Goal: Find specific page/section: Find specific page/section

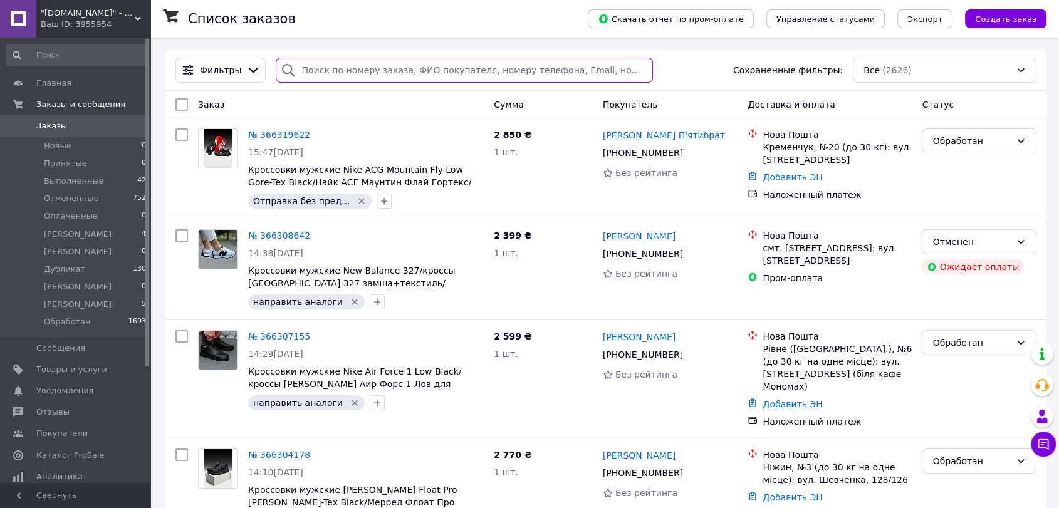
click at [344, 70] on input "search" at bounding box center [464, 70] width 377 height 25
type input "4681"
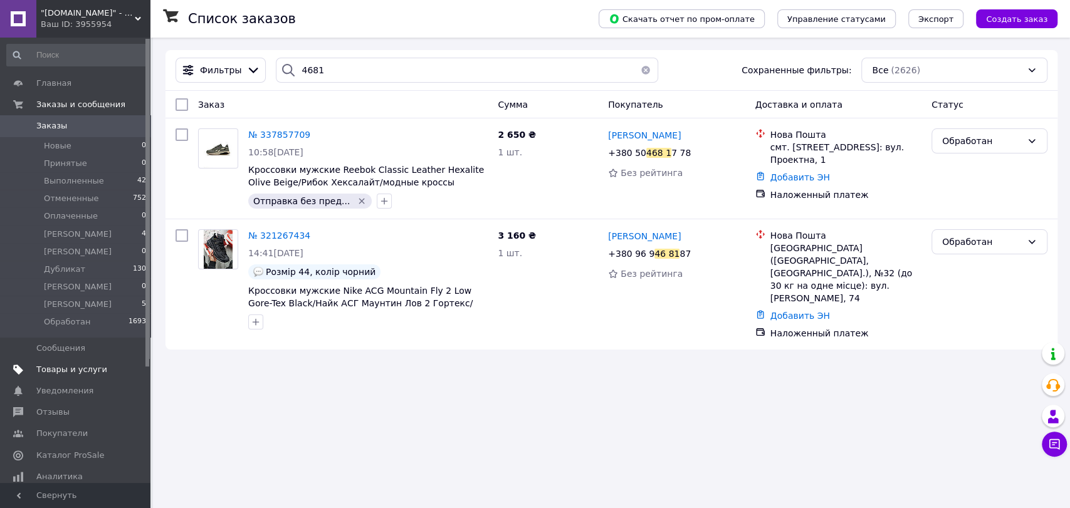
click at [78, 368] on span "Товары и услуги" at bounding box center [71, 369] width 71 height 11
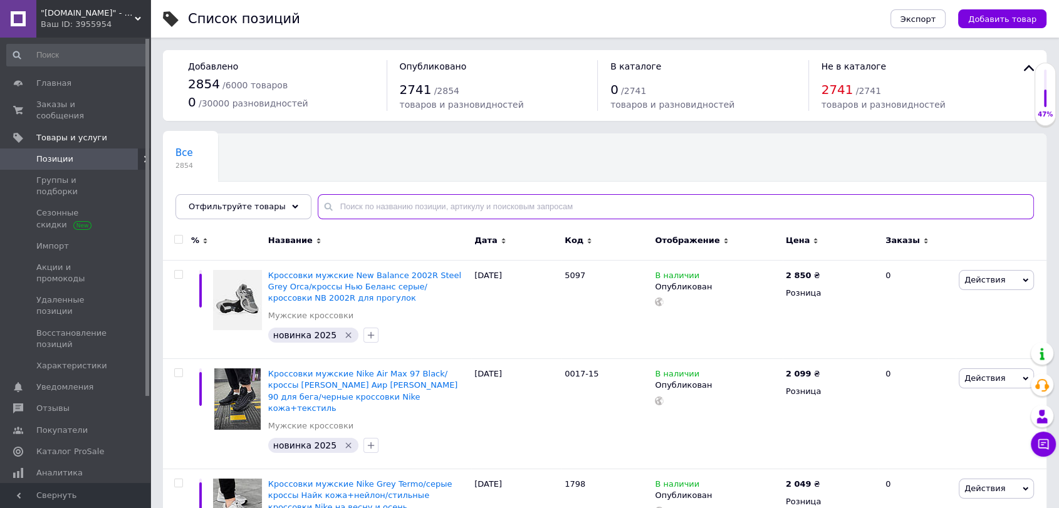
click at [374, 206] on input "text" at bounding box center [676, 206] width 716 height 25
paste input "A4681"
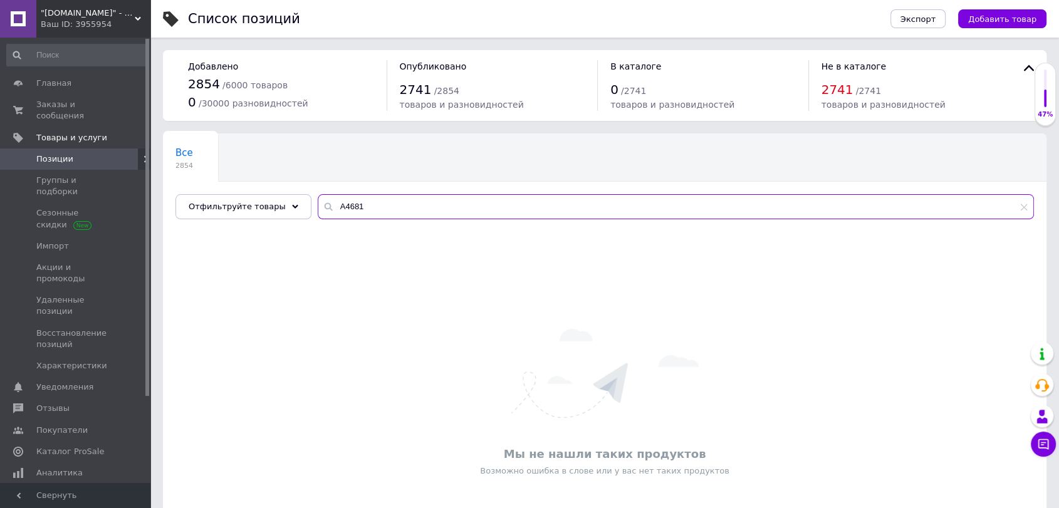
drag, startPoint x: 371, startPoint y: 209, endPoint x: 321, endPoint y: 204, distance: 50.4
click at [321, 204] on input "A4681" at bounding box center [676, 206] width 716 height 25
paste input "1315"
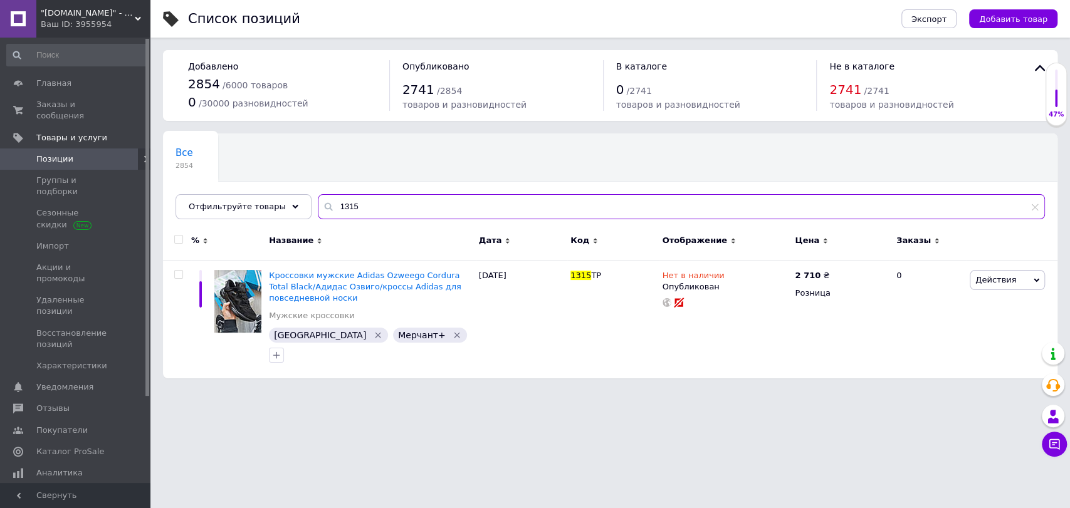
drag, startPoint x: 353, startPoint y: 210, endPoint x: 299, endPoint y: 200, distance: 55.4
click at [299, 200] on div "Все 2854 Ok Отфильтровано... Сохранить Мы ничего не нашли Возможно, ошибка в сл…" at bounding box center [610, 176] width 894 height 86
paste input "3"
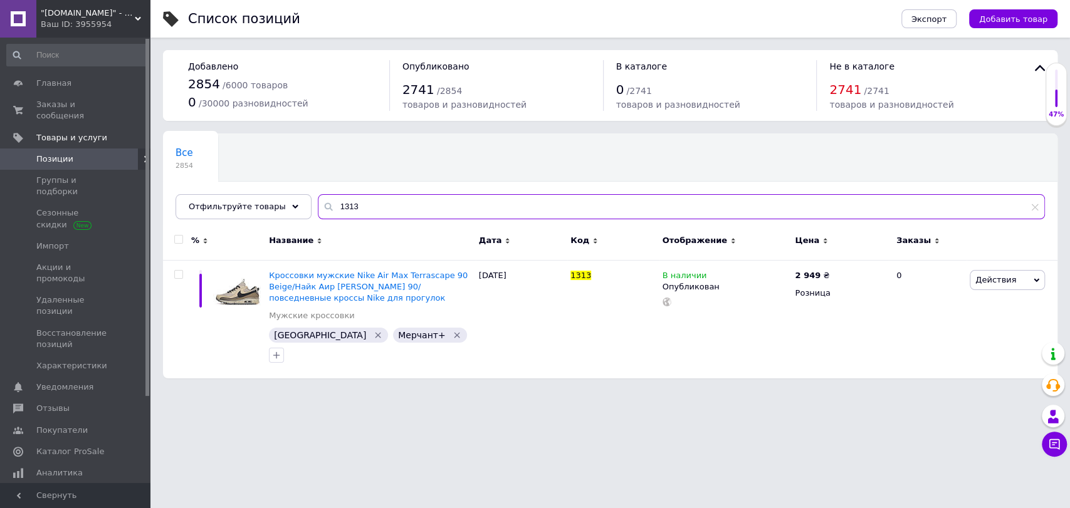
type input "1313"
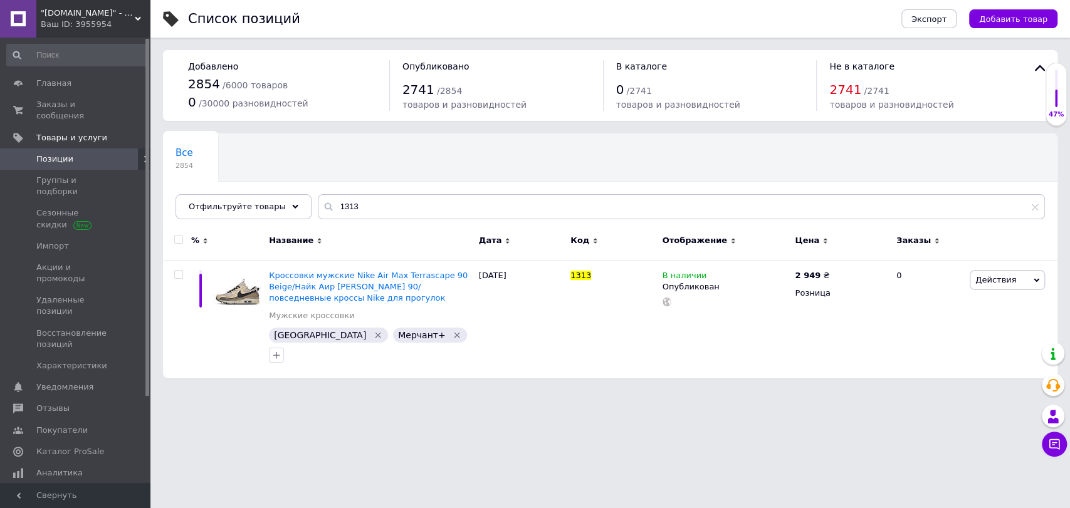
click at [140, 17] on use at bounding box center [138, 19] width 6 height 4
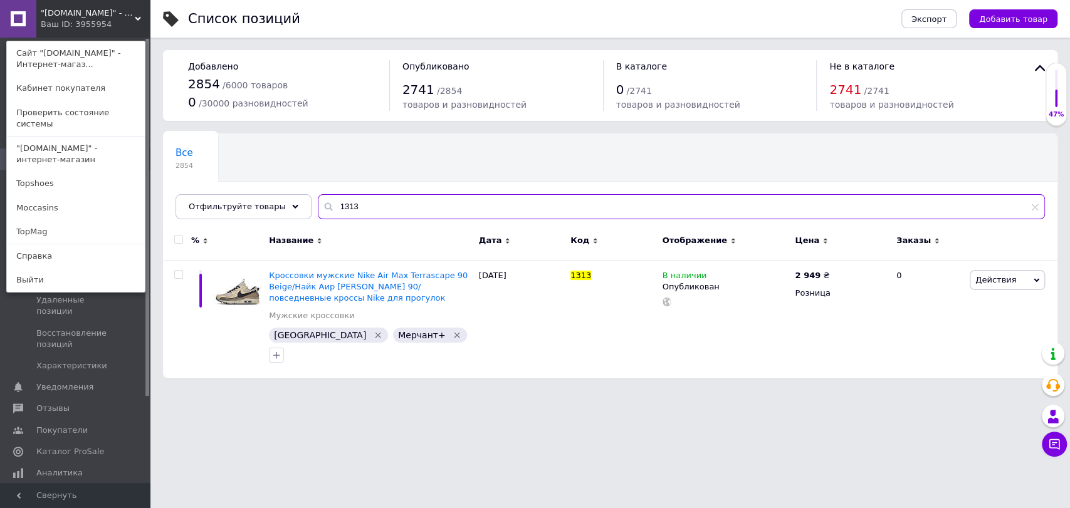
drag, startPoint x: 350, startPoint y: 207, endPoint x: 322, endPoint y: 202, distance: 28.0
click at [322, 202] on input "1313" at bounding box center [681, 206] width 727 height 25
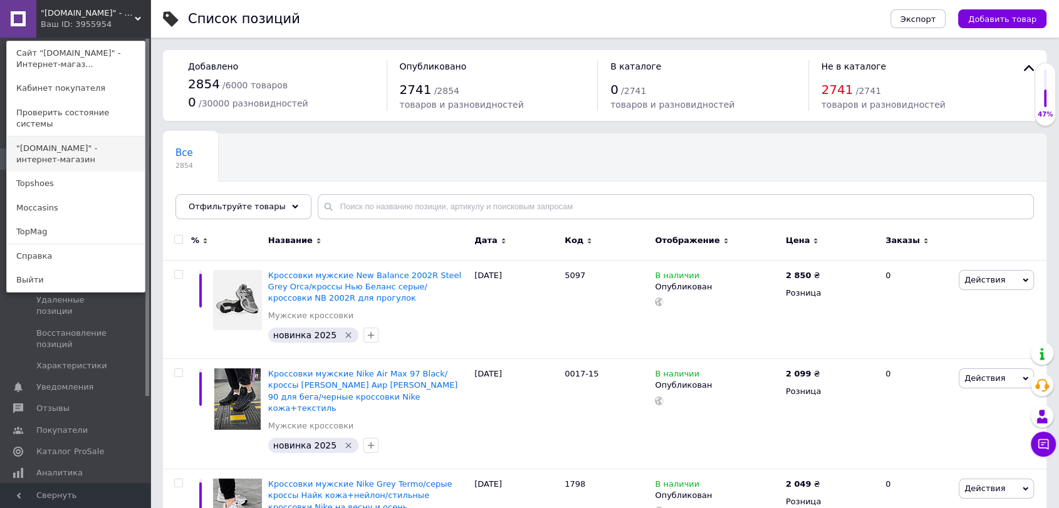
click at [76, 137] on link ""[DOMAIN_NAME]" - интернет-магазин" at bounding box center [76, 154] width 138 height 35
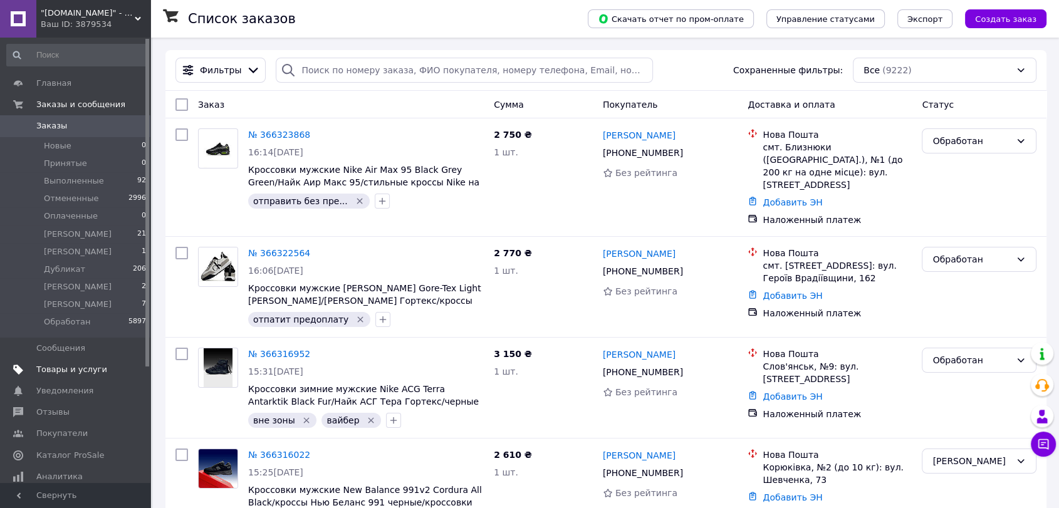
click at [81, 368] on span "Товары и услуги" at bounding box center [71, 369] width 71 height 11
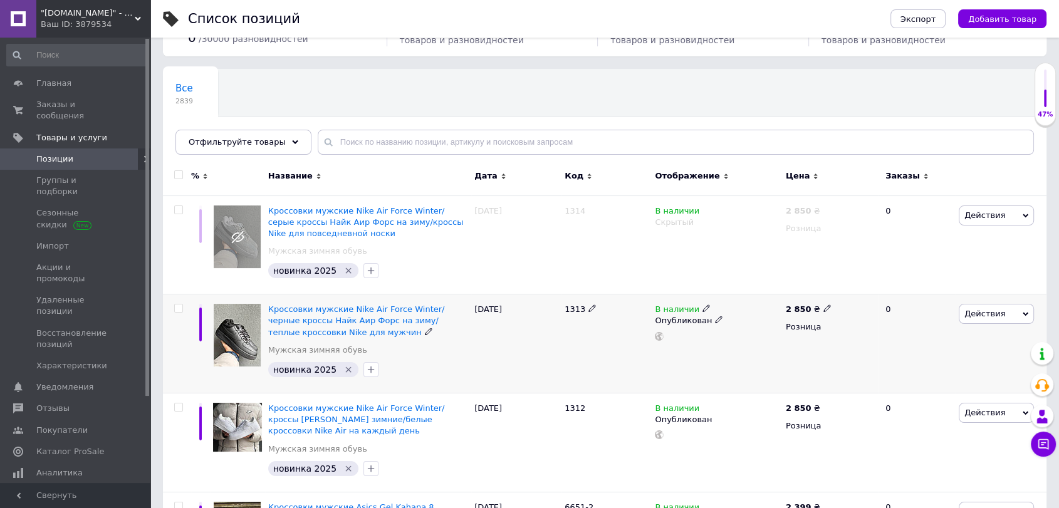
scroll to position [70, 0]
